Goal: Information Seeking & Learning: Learn about a topic

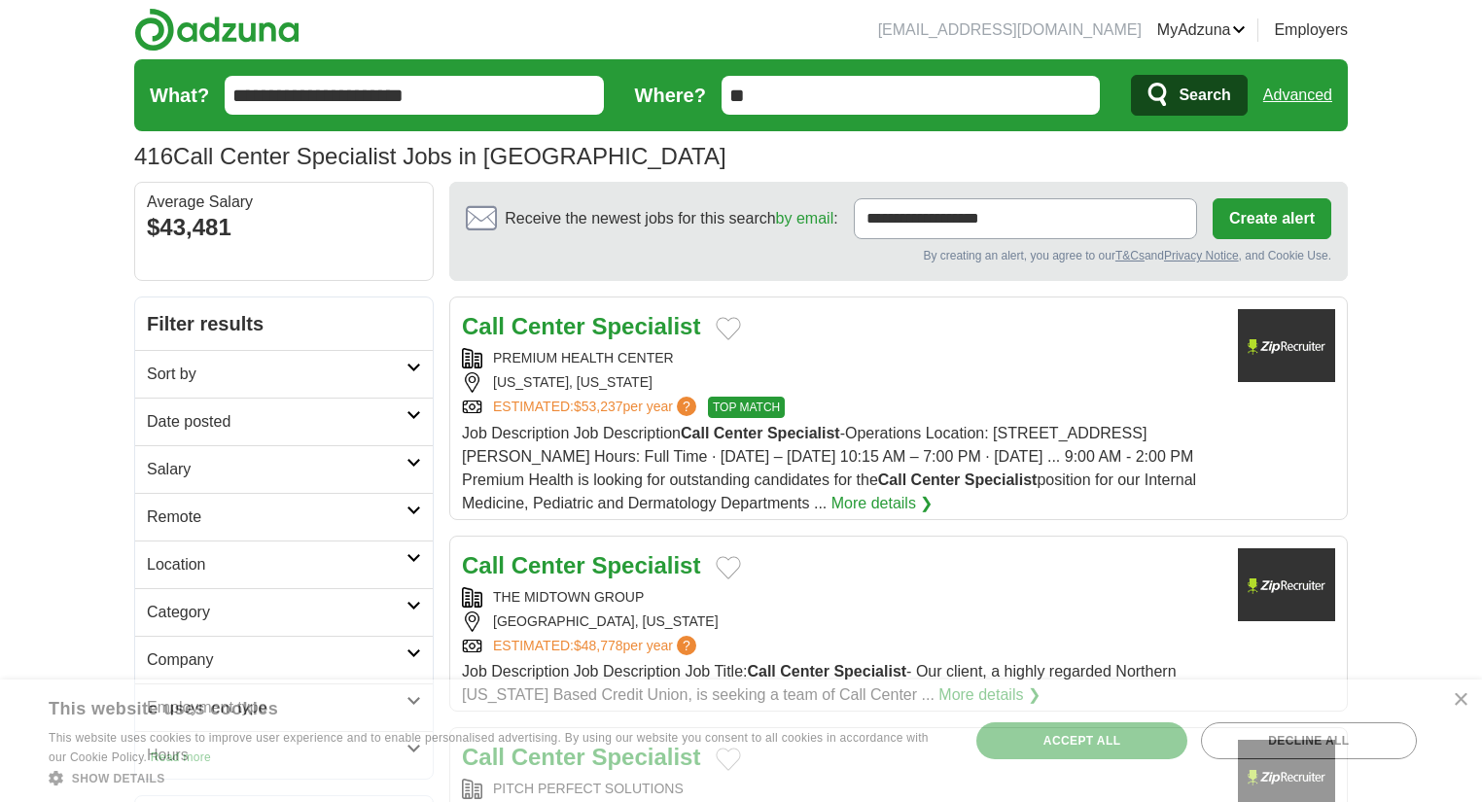
click at [365, 426] on h2 "Date posted" at bounding box center [277, 421] width 260 height 23
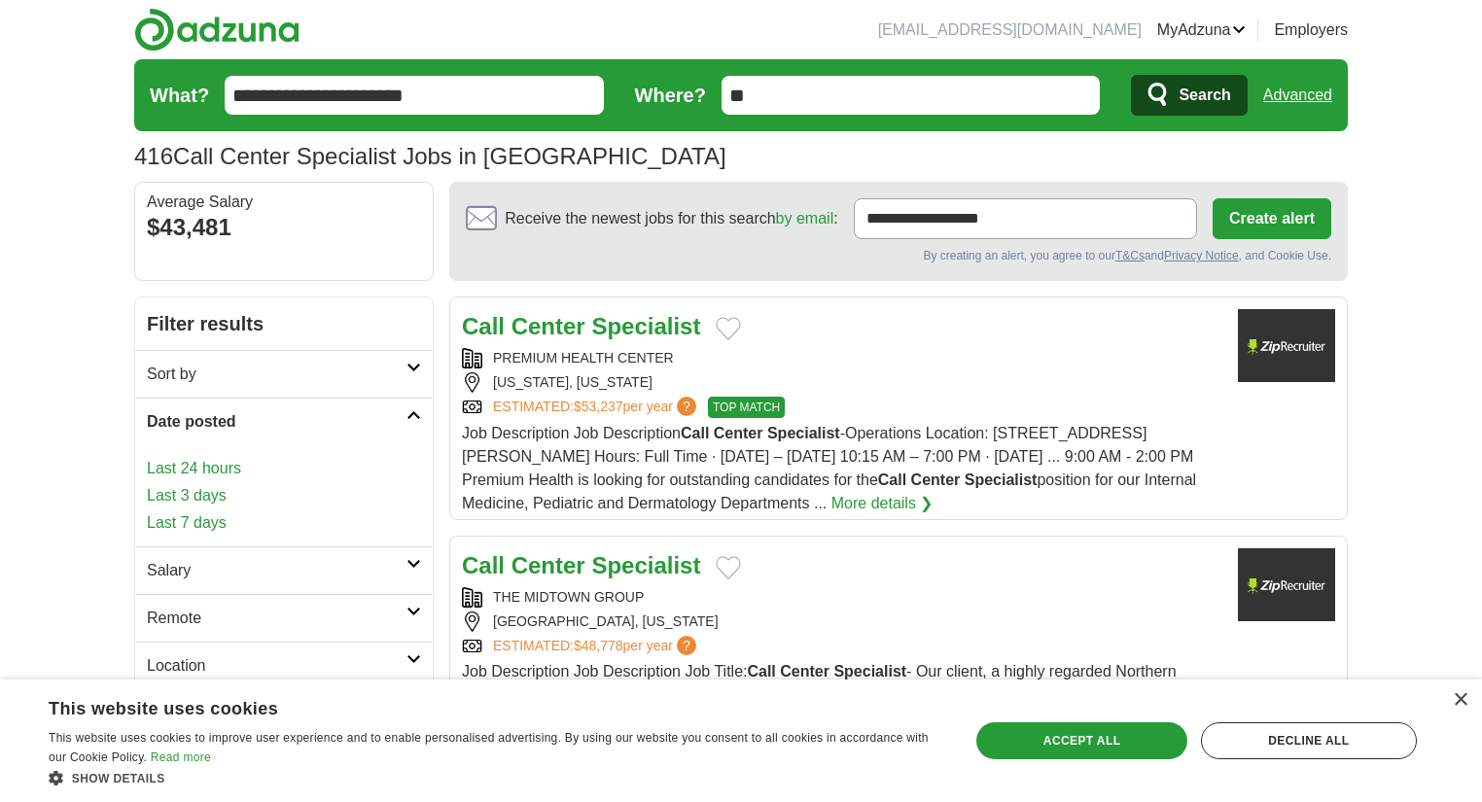
click at [286, 520] on link "Last 7 days" at bounding box center [284, 523] width 274 height 23
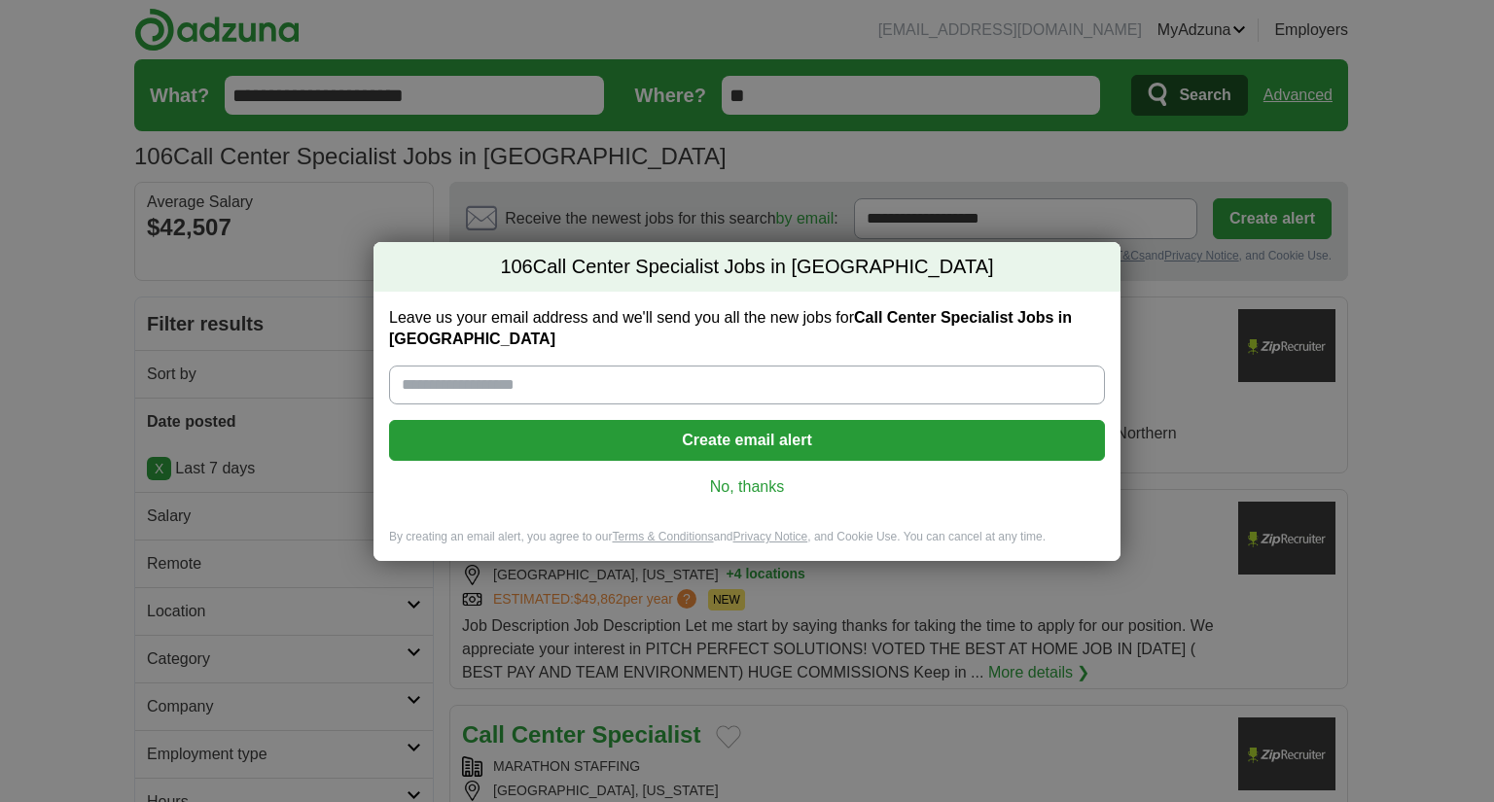
click at [200, 516] on div "106 Call Center Specialist Jobs in [GEOGRAPHIC_DATA] Leave us your email addres…" at bounding box center [747, 401] width 1494 height 802
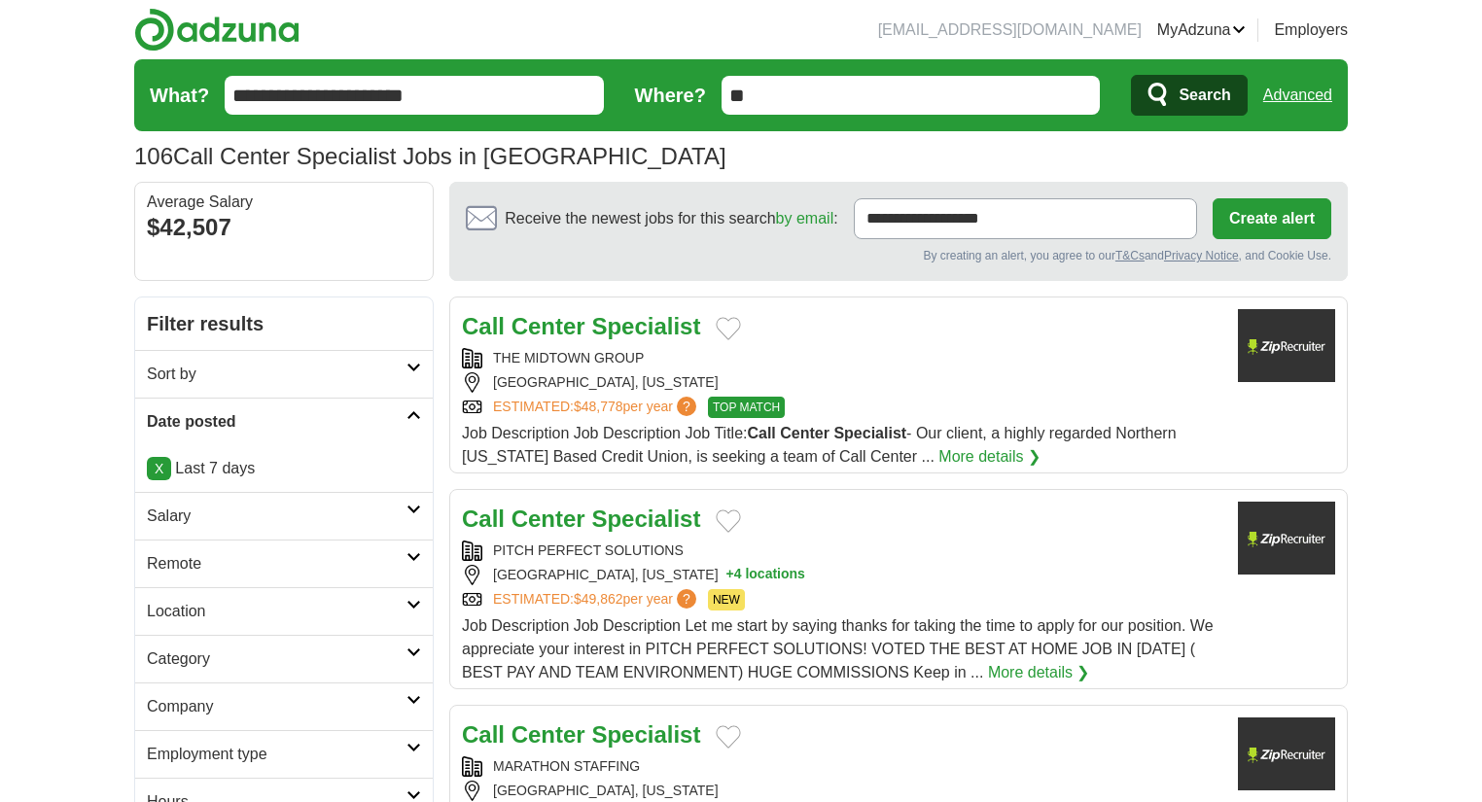
click at [204, 521] on h2 "Salary" at bounding box center [277, 516] width 260 height 23
click at [212, 522] on h2 "Salary" at bounding box center [277, 516] width 260 height 23
click at [256, 566] on select "**********" at bounding box center [284, 571] width 274 height 41
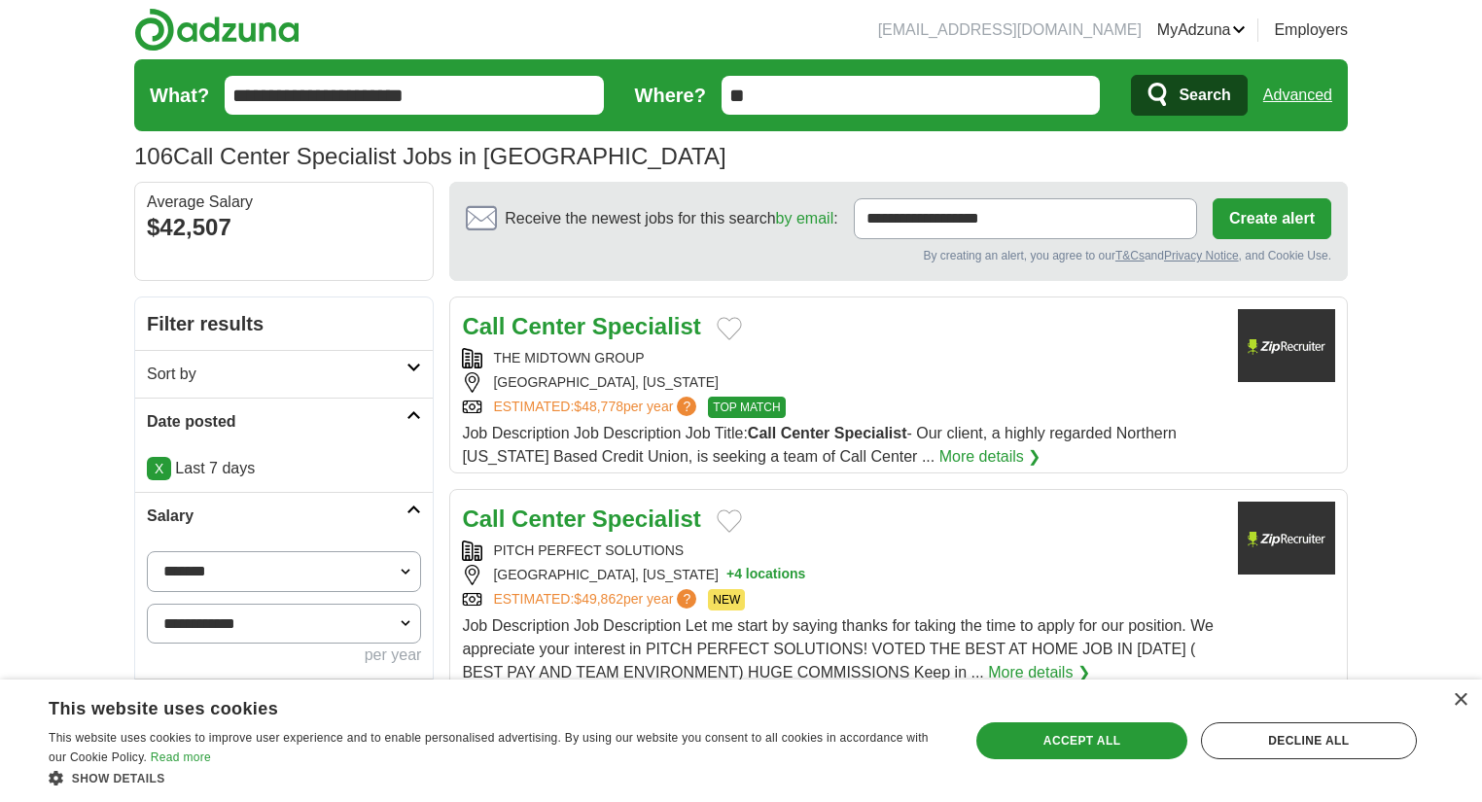
select select "*****"
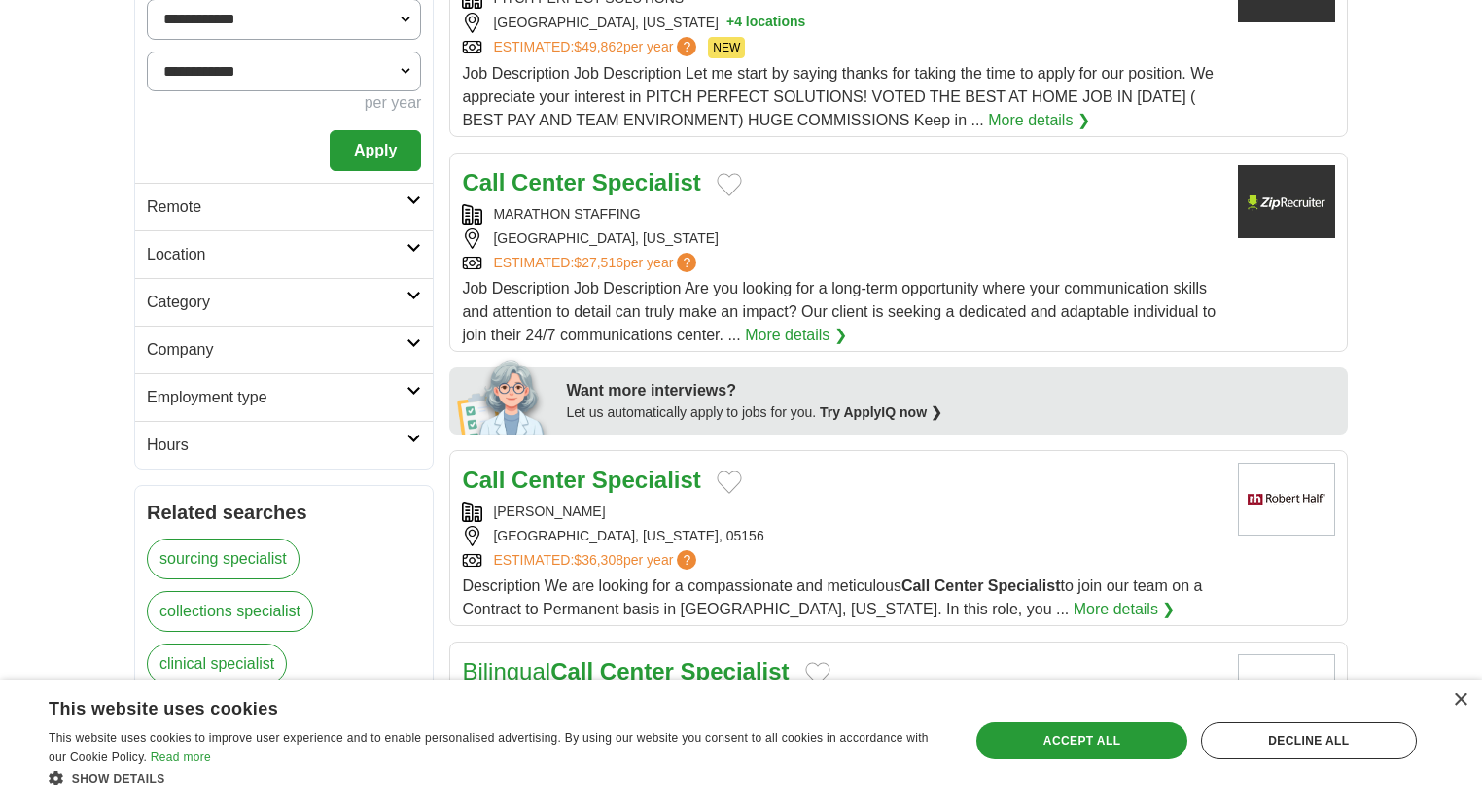
scroll to position [555, 0]
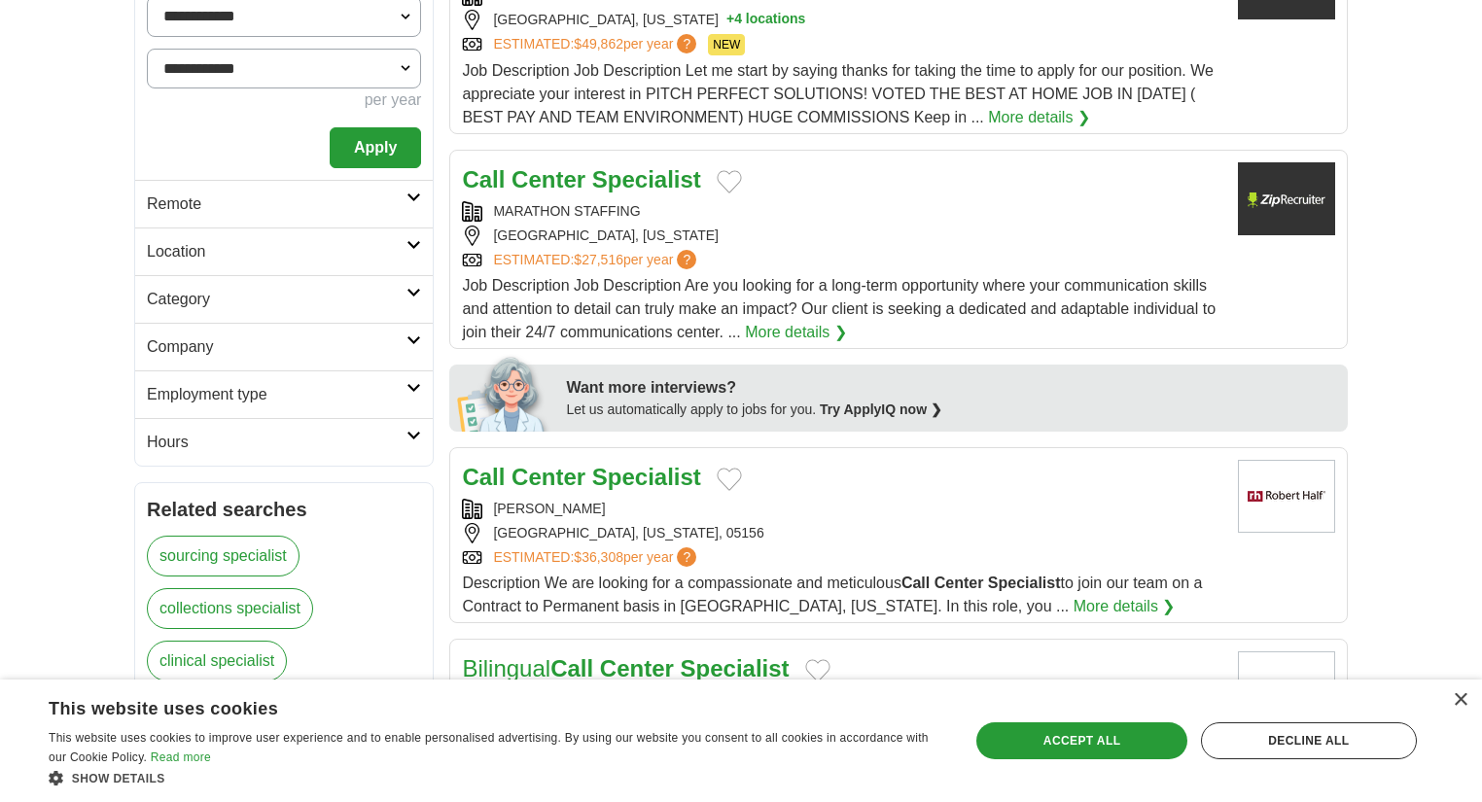
click at [423, 247] on link "Location" at bounding box center [284, 252] width 298 height 48
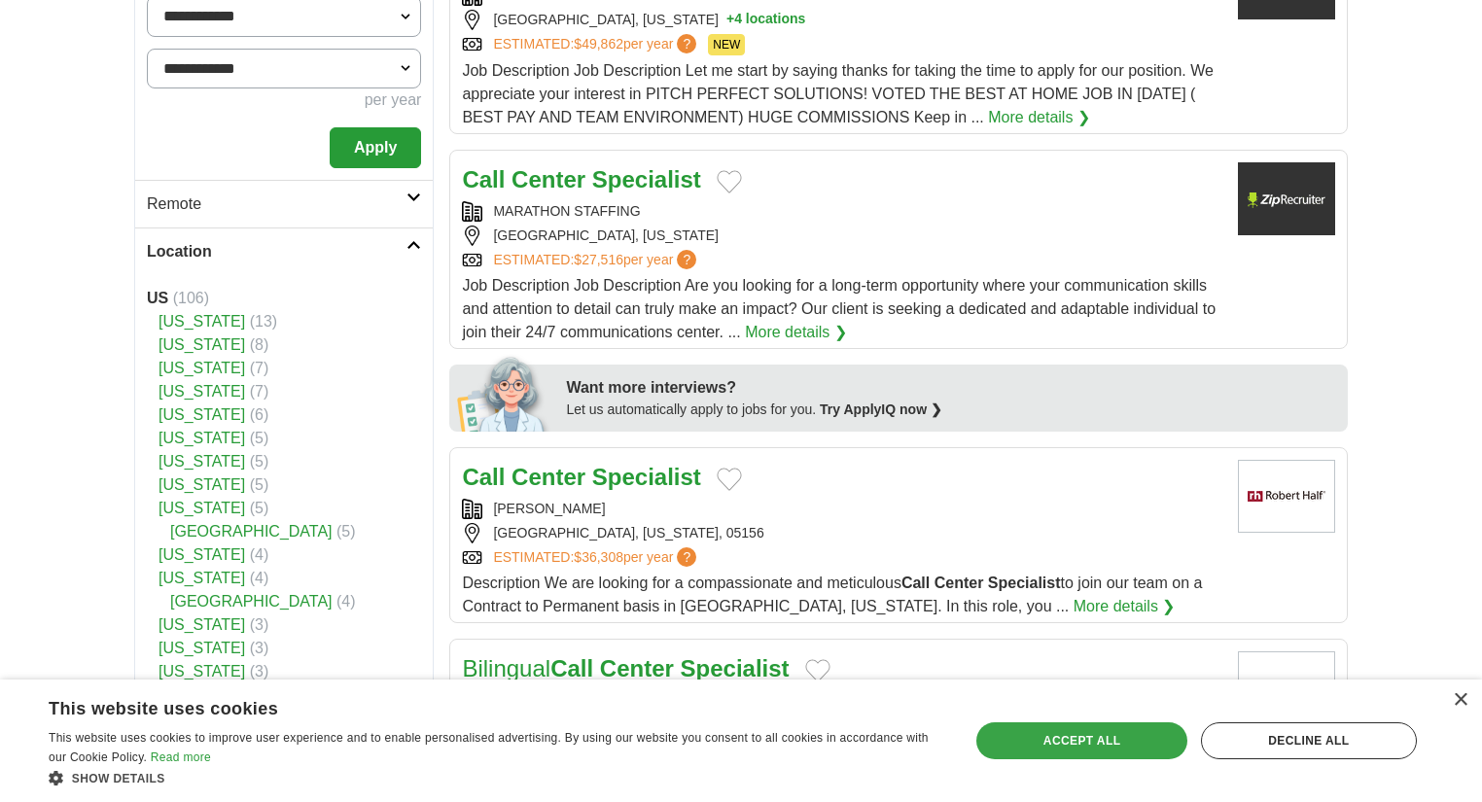
click at [1118, 731] on div "Accept all" at bounding box center [1082, 741] width 210 height 37
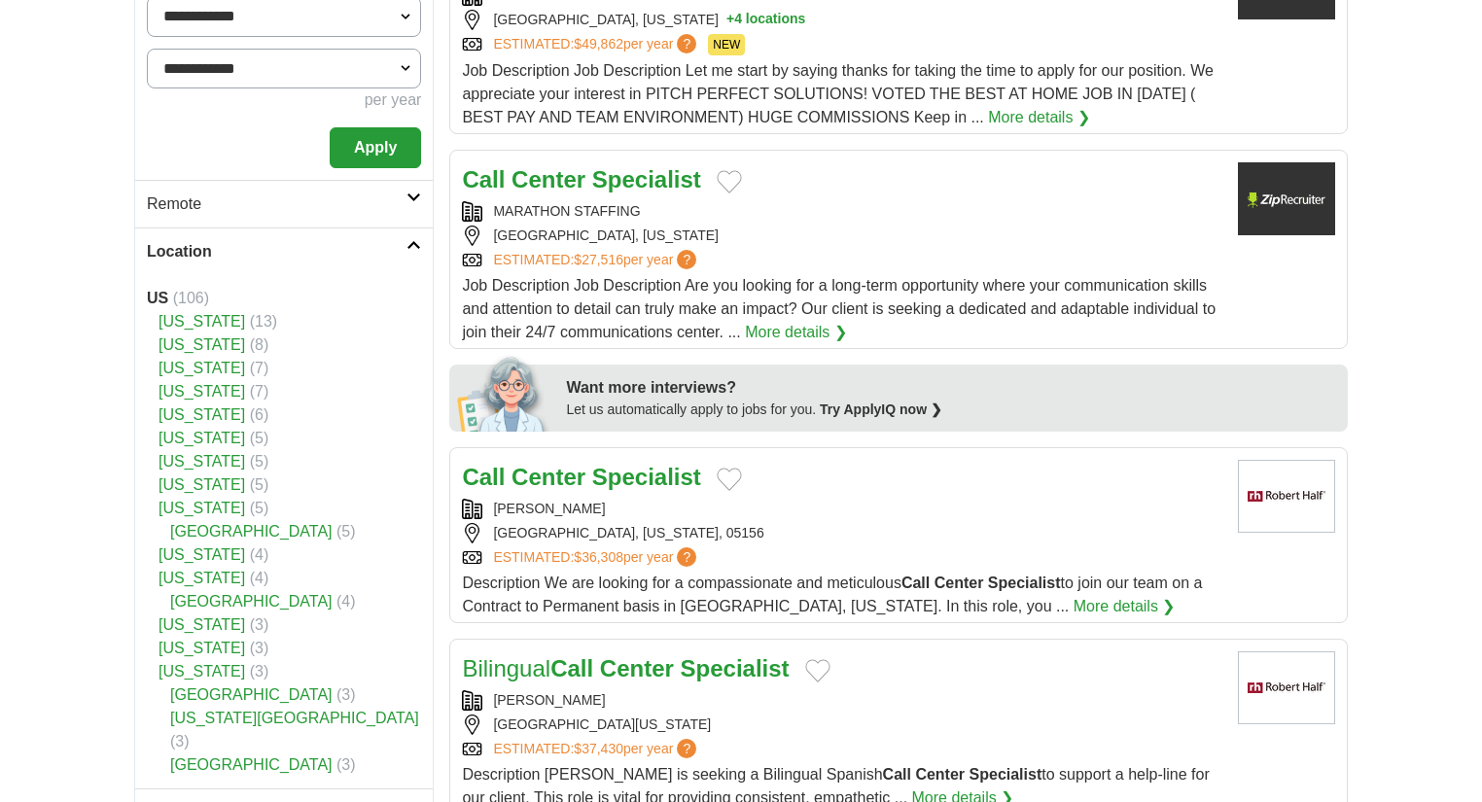
click at [201, 508] on link "[US_STATE]" at bounding box center [202, 508] width 87 height 17
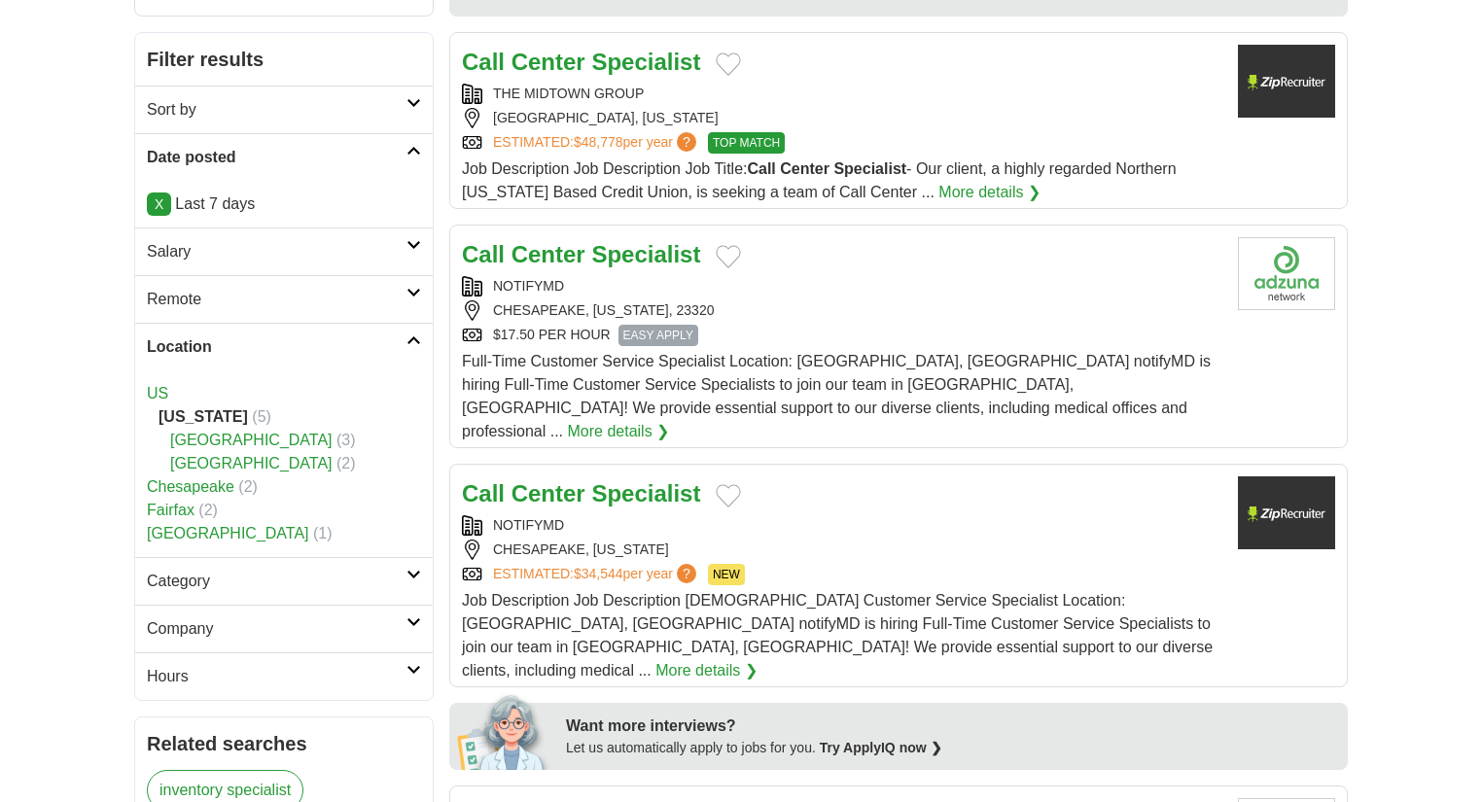
scroll to position [261, 0]
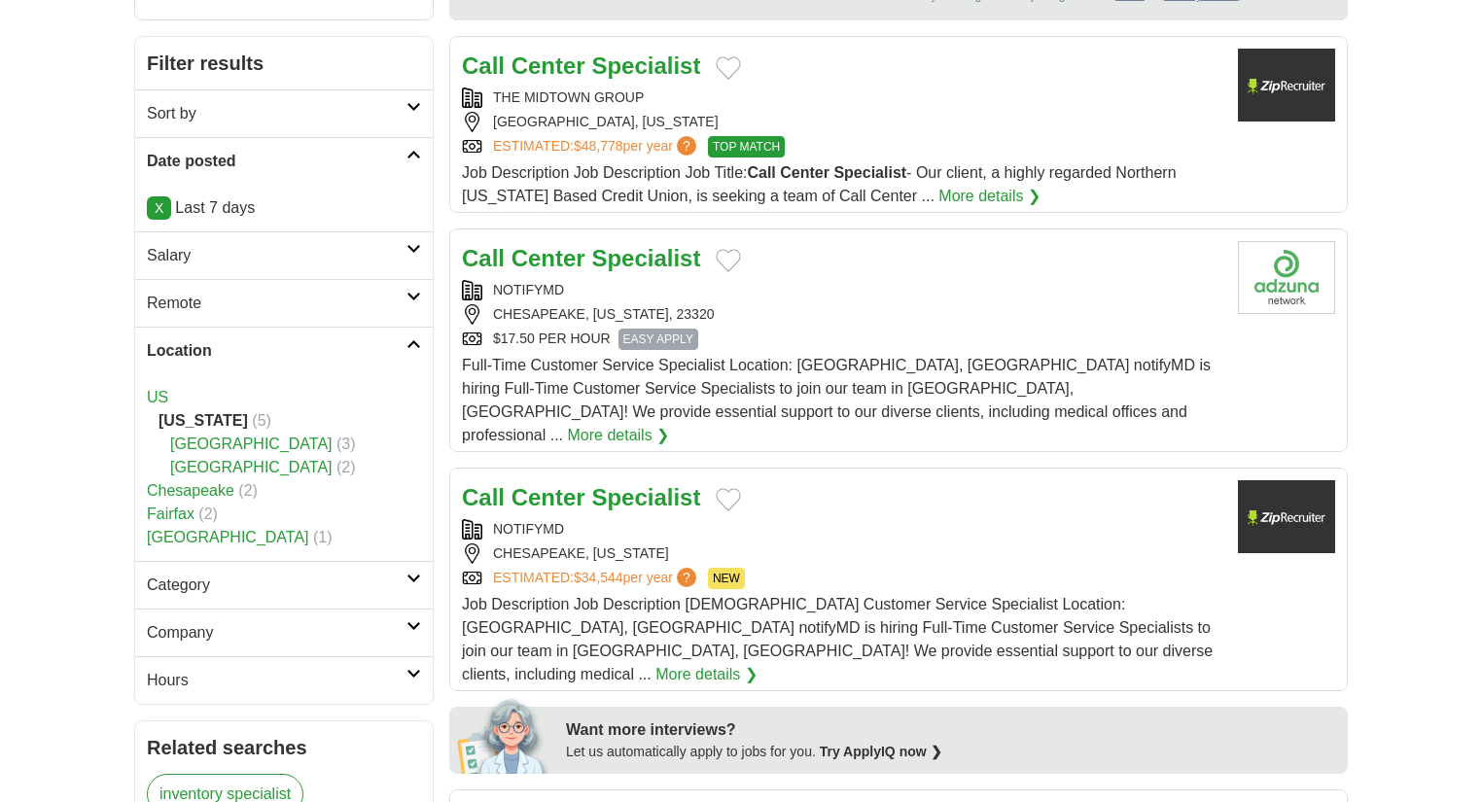
click at [180, 516] on link "Fairfax" at bounding box center [171, 514] width 48 height 17
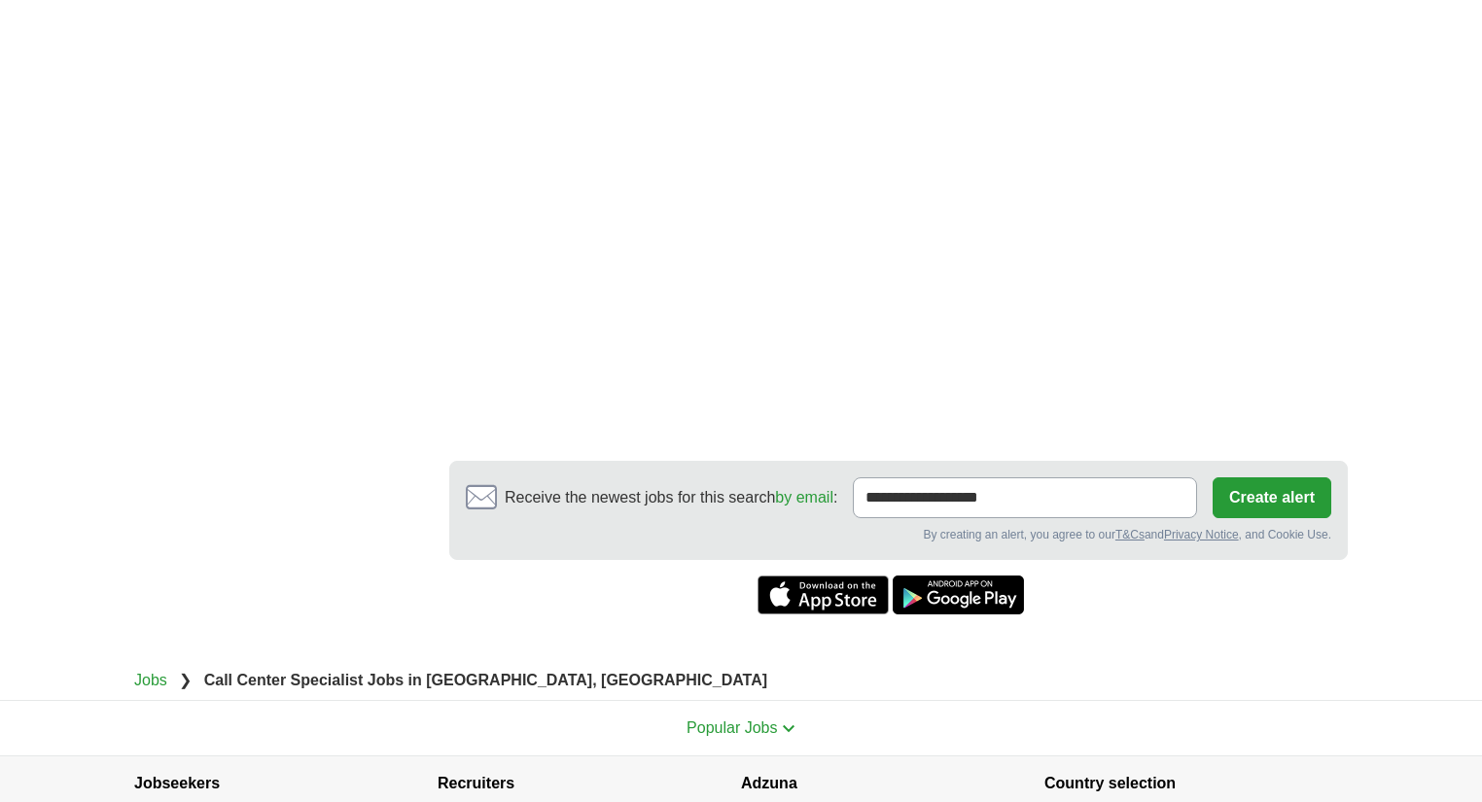
scroll to position [1301, 0]
